Goal: Find specific page/section: Find specific page/section

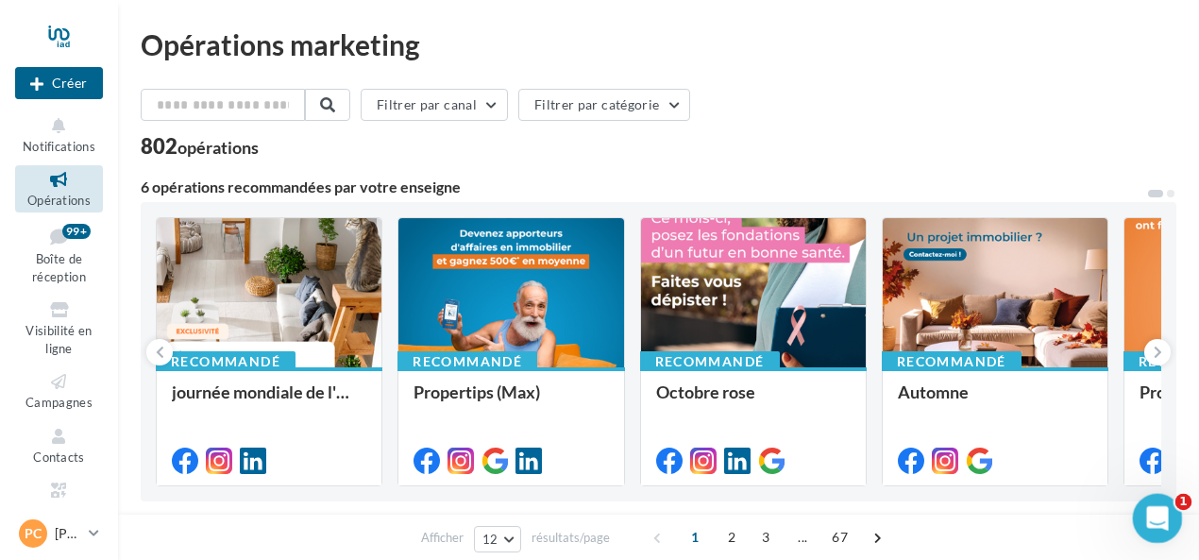
click at [1155, 505] on icon "Ouvrir le Messenger Intercom" at bounding box center [1155, 516] width 31 height 31
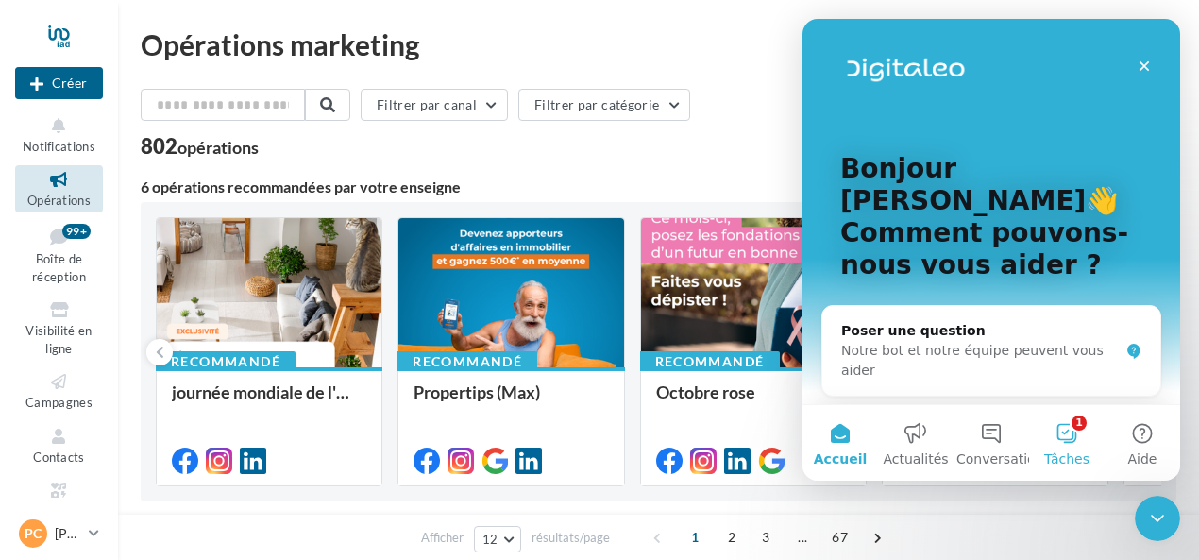
click at [1067, 433] on button "1 Tâches" at bounding box center [1067, 443] width 76 height 76
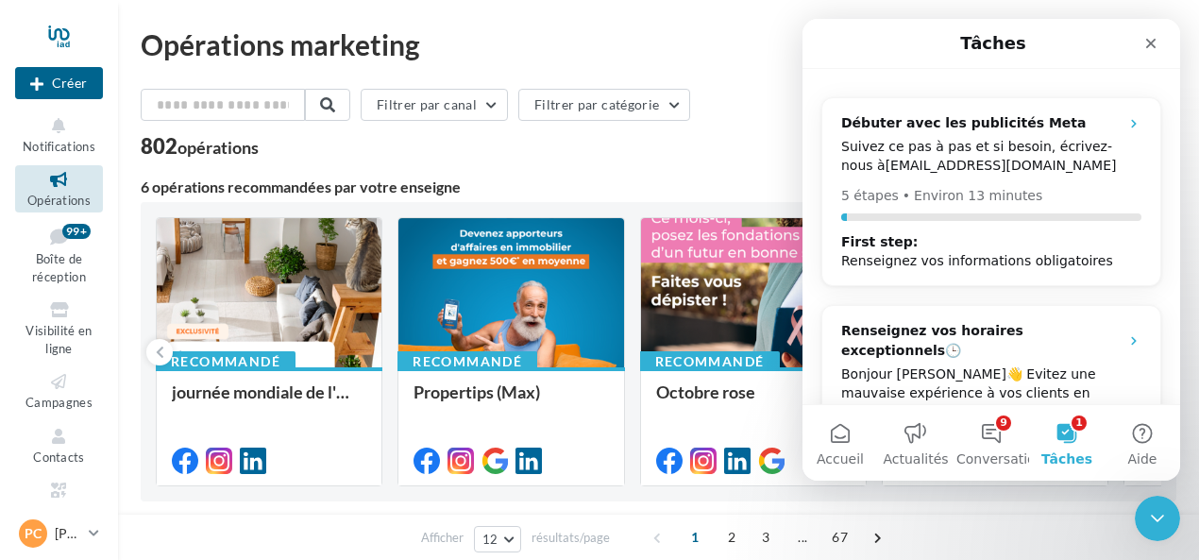
click at [1150, 42] on icon "Fermer" at bounding box center [1151, 43] width 15 height 15
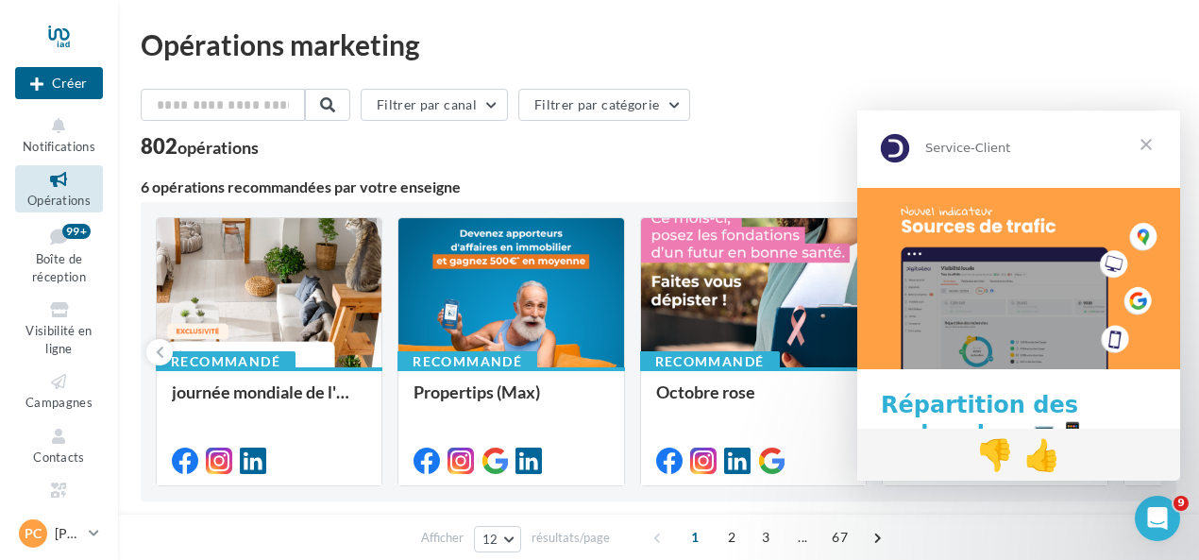
click at [1148, 145] on span "Fermer" at bounding box center [1147, 144] width 68 height 68
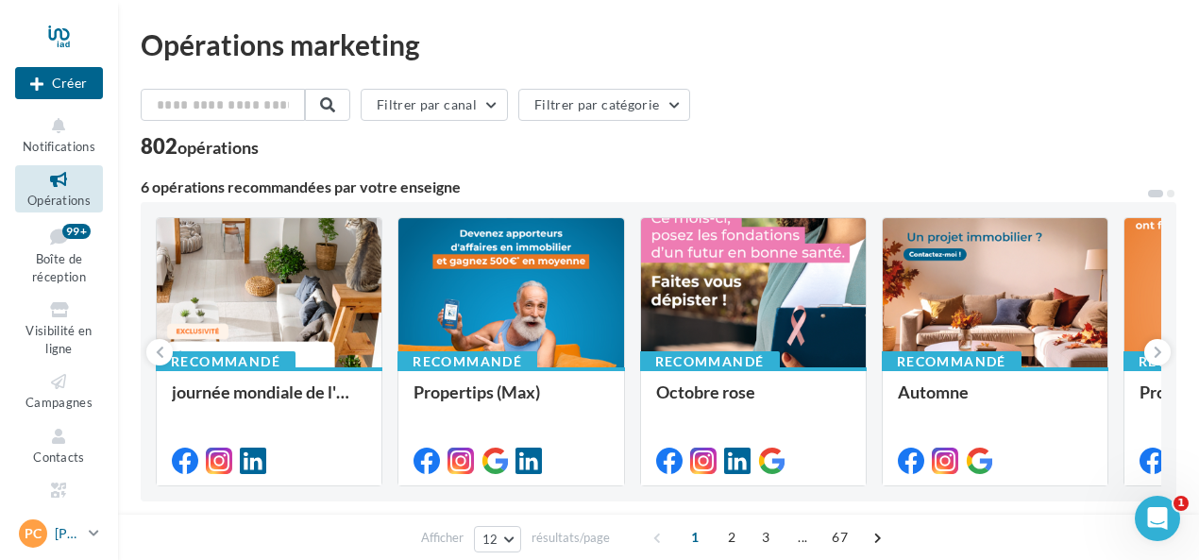
click at [57, 535] on p "[PERSON_NAME]" at bounding box center [68, 533] width 26 height 19
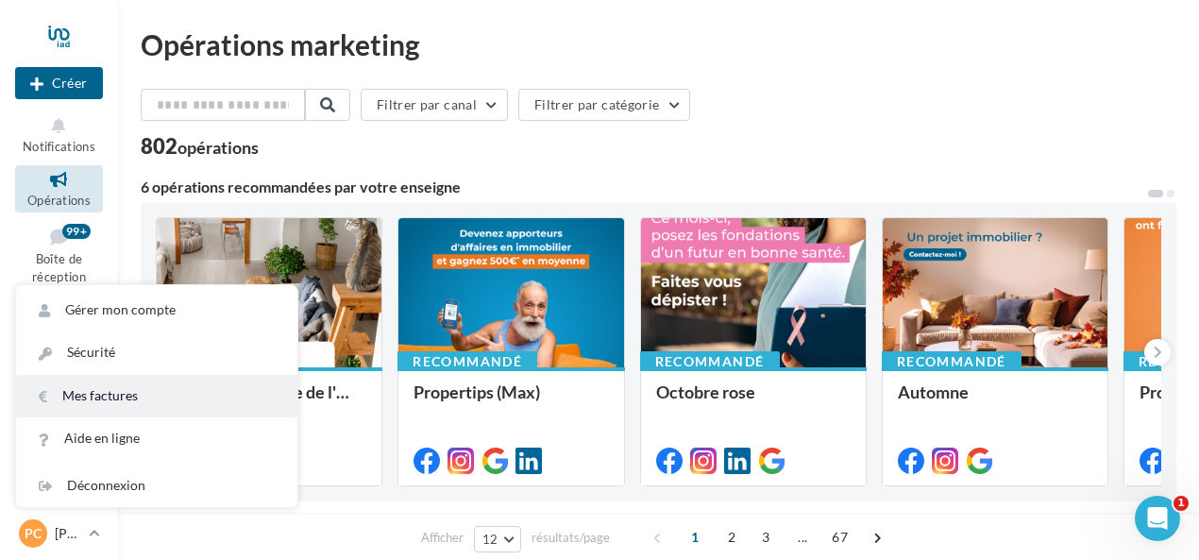
click at [117, 401] on link "Mes factures" at bounding box center [156, 396] width 281 height 42
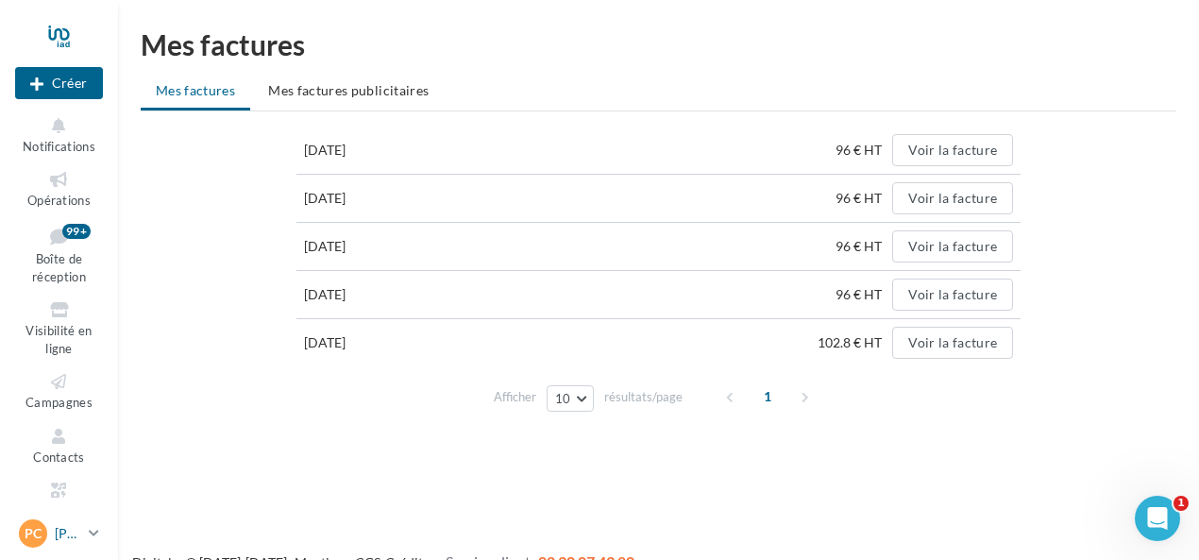
click at [57, 544] on div "PC [PERSON_NAME] [PERSON_NAME][EMAIL_ADDRESS][DOMAIN_NAME]" at bounding box center [50, 533] width 62 height 28
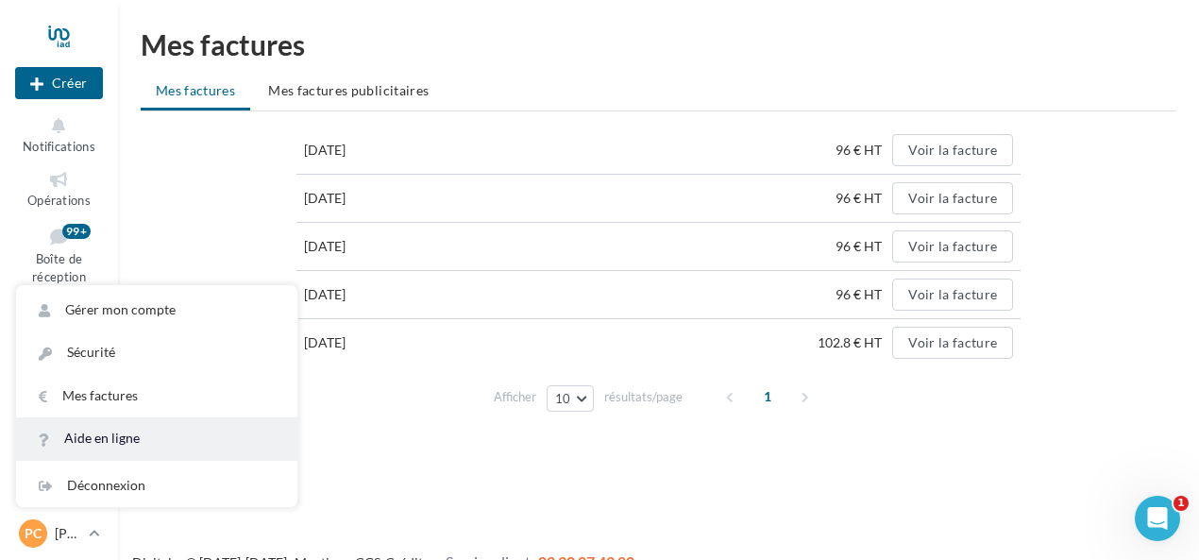
click at [130, 447] on link "Aide en ligne" at bounding box center [156, 438] width 281 height 42
